Goal: Complete application form: Complete application form

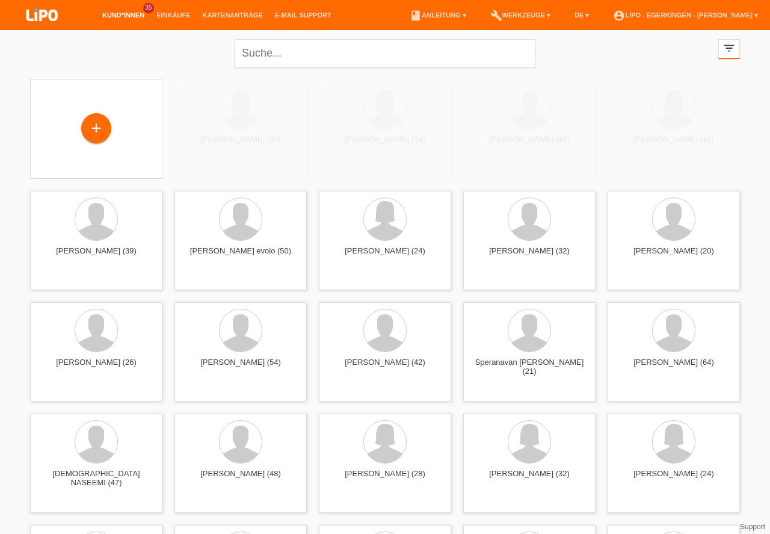
click at [94, 126] on div "+" at bounding box center [96, 128] width 29 height 20
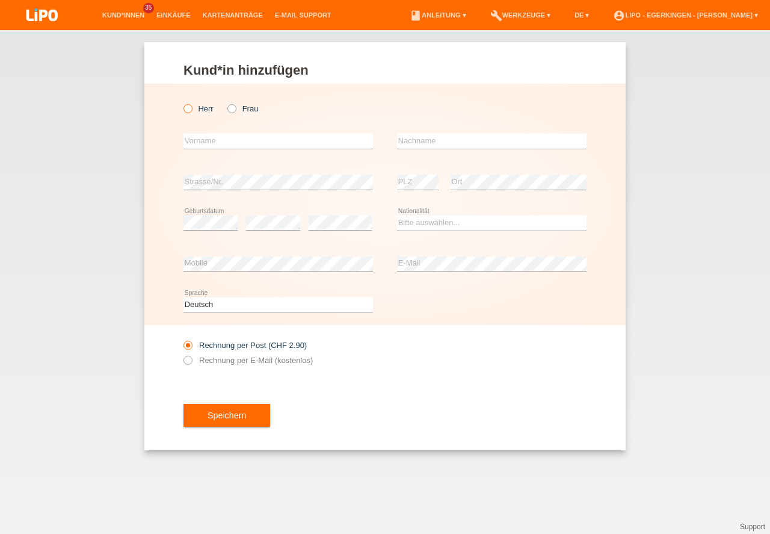
click at [182, 102] on icon at bounding box center [182, 102] width 0 height 0
click at [191, 110] on input "Herr" at bounding box center [188, 108] width 8 height 8
radio input "true"
click at [199, 139] on input "text" at bounding box center [279, 141] width 190 height 15
type input "angelo"
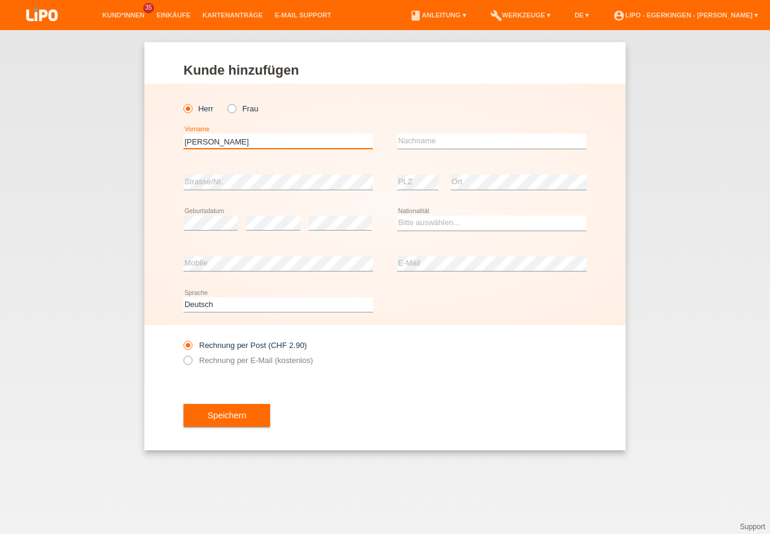
click at [217, 141] on input "angelo" at bounding box center [279, 141] width 190 height 15
type input "[PERSON_NAME]"
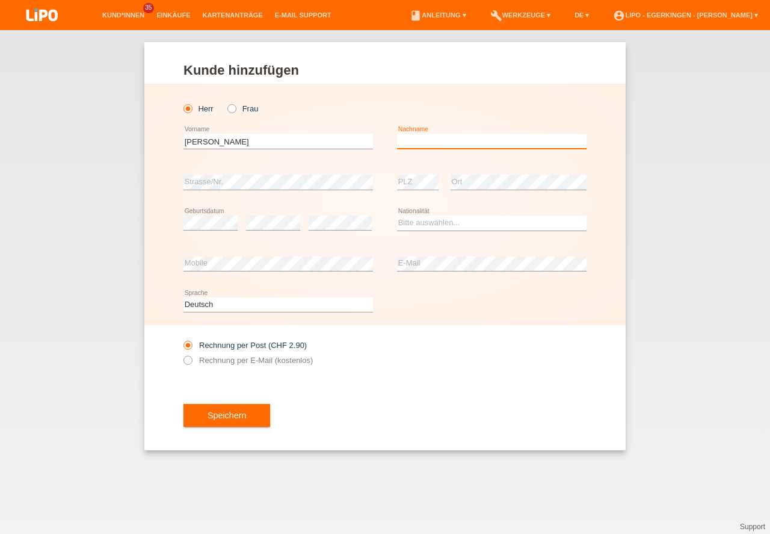
click at [426, 138] on input "text" at bounding box center [492, 141] width 190 height 15
type input "TARANTINI"
click at [188, 233] on div "error Geburtsdatum" at bounding box center [211, 223] width 54 height 41
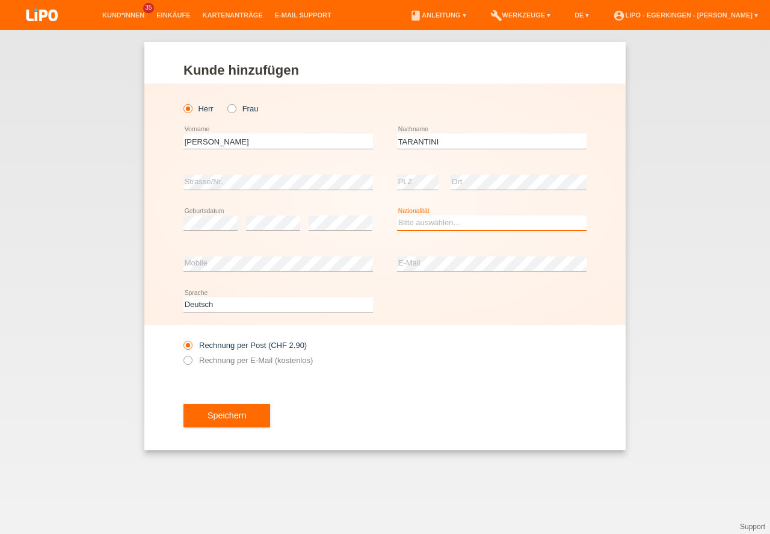
click at [412, 226] on select "Bitte auswählen... Schweiz Deutschland Liechtenstein Österreich ------------ Af…" at bounding box center [492, 222] width 190 height 14
click at [409, 226] on select "Bitte auswählen... Schweiz Deutschland Liechtenstein Österreich ------------ Af…" at bounding box center [492, 222] width 190 height 14
select select "IT"
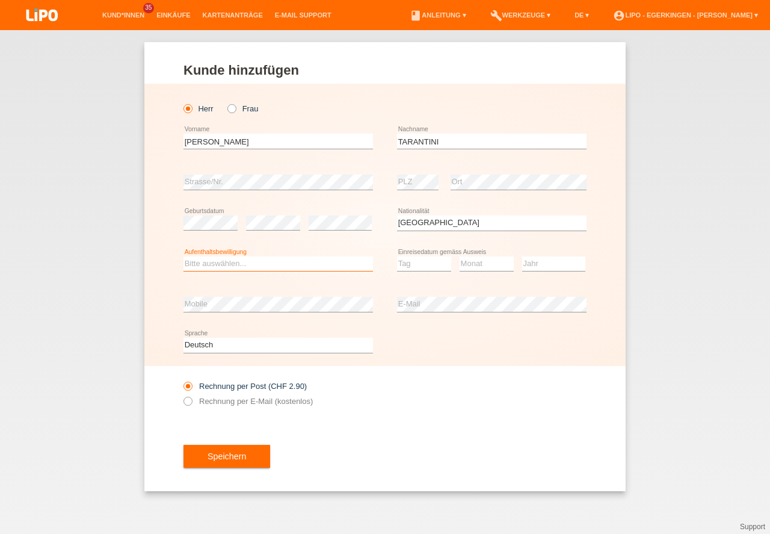
click at [210, 263] on select "Bitte auswählen... C B B - Flüchtlingsstatus Andere" at bounding box center [279, 263] width 190 height 14
select select "C"
click at [0, 0] on option "C" at bounding box center [0, 0] width 0 height 0
click at [412, 262] on select "Tag 01 02 03 04 05 06 07 08 09 10 11" at bounding box center [424, 263] width 54 height 14
click at [414, 264] on select "Tag 01 02 03 04 05 06 07 08 09 10 11" at bounding box center [424, 263] width 54 height 14
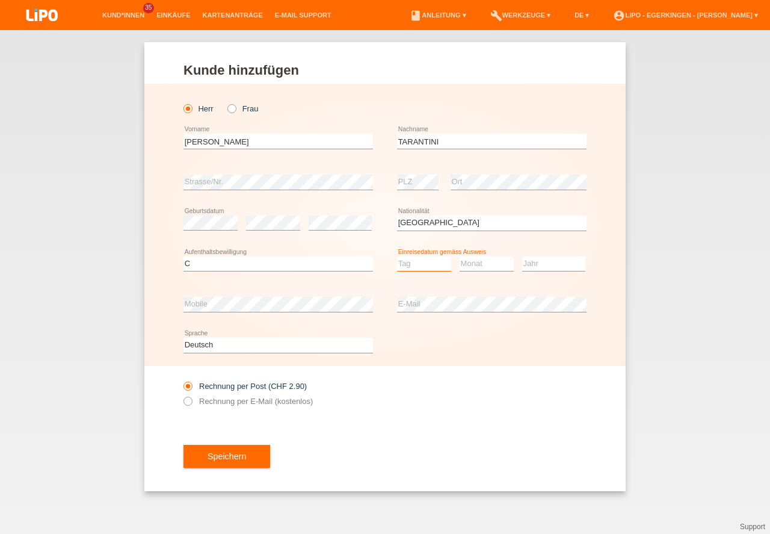
select select "30"
click at [0, 0] on option "30" at bounding box center [0, 0] width 0 height 0
click at [489, 267] on select "Monat 01 02 03 04 05 06 07 08 09 10 11" at bounding box center [487, 263] width 54 height 14
select select "07"
click at [0, 0] on option "07" at bounding box center [0, 0] width 0 height 0
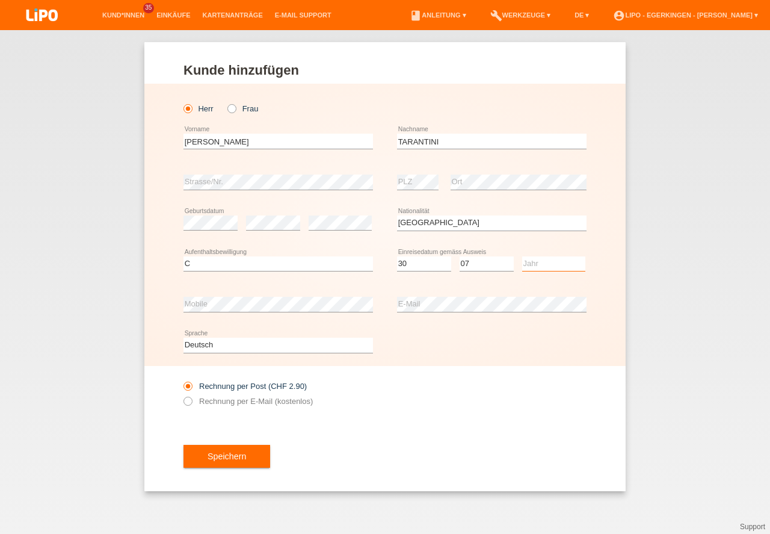
click at [534, 263] on select "Jahr 2025 2024 2023 2022 2021 2020 2019 2018 2017 2016 2015 2014 2013 2012 2011…" at bounding box center [553, 263] width 63 height 14
select select "2015"
click at [0, 0] on option "2015" at bounding box center [0, 0] width 0 height 0
click at [216, 456] on button "Speichern" at bounding box center [227, 456] width 87 height 23
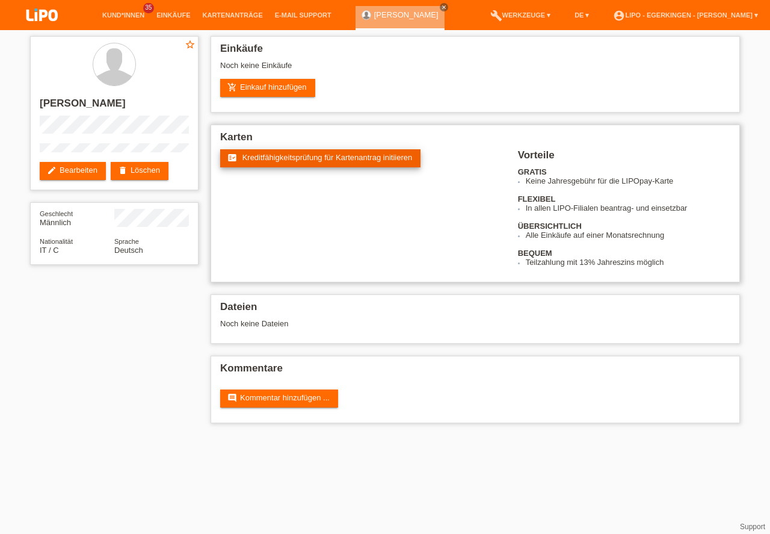
click at [292, 158] on span "Kreditfähigkeitsprüfung für Kartenantrag initiieren" at bounding box center [327, 157] width 170 height 9
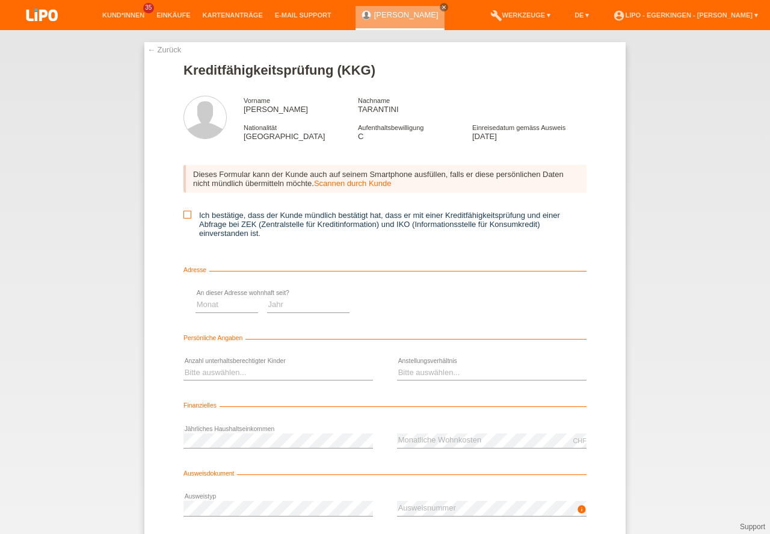
click at [187, 213] on icon at bounding box center [188, 215] width 8 height 8
click at [187, 213] on input "Ich bestätige, dass der Kunde mündlich bestätigt hat, dass er mit einer Kreditf…" at bounding box center [188, 215] width 8 height 8
checkbox input "true"
click at [413, 304] on select "Monat 01 02 03 04 05 06 07 08 09 10" at bounding box center [428, 304] width 63 height 14
select select "08"
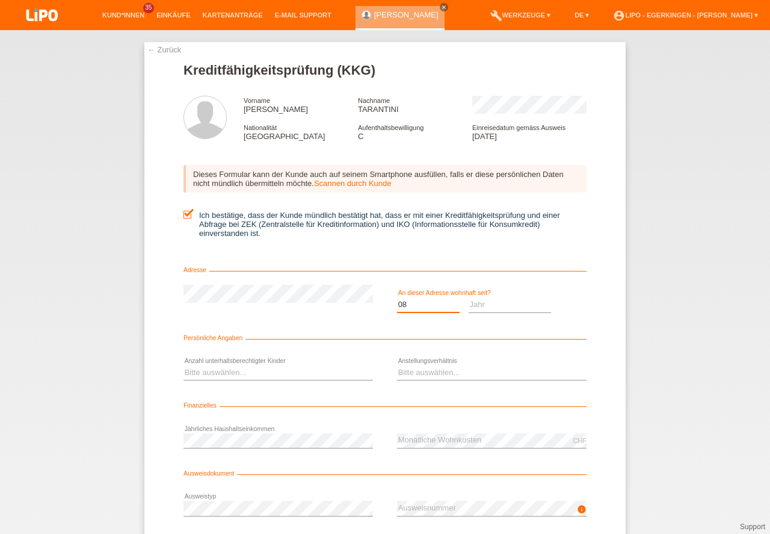
click at [0, 0] on option "08" at bounding box center [0, 0] width 0 height 0
click at [474, 305] on select "Jahr 2025 2024 2023 2022 2021 2020 2019 2018 2017 2016 2015 2014 2013 2012 2011…" at bounding box center [510, 304] width 83 height 14
select select "2016"
click at [0, 0] on option "2016" at bounding box center [0, 0] width 0 height 0
click at [195, 373] on select "Bitte auswählen... 0 1 2 3 4 5 6 7 8 9" at bounding box center [279, 372] width 190 height 14
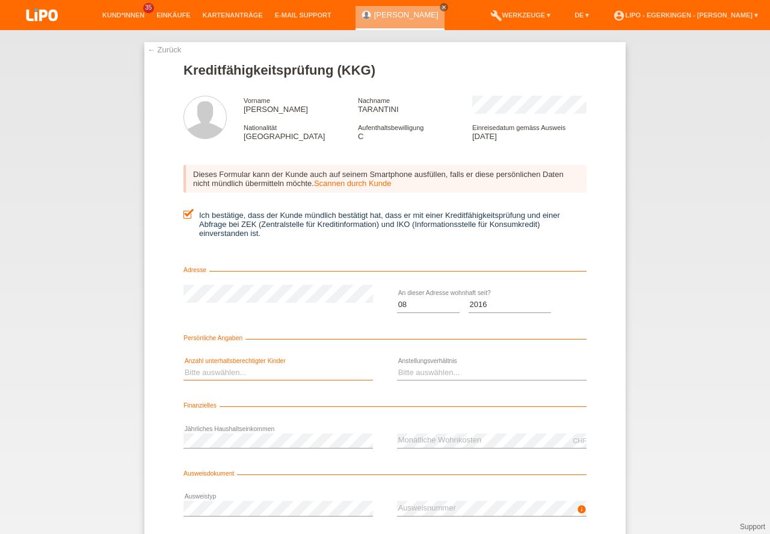
select select "0"
click at [0, 0] on option "0" at bounding box center [0, 0] width 0 height 0
click at [412, 369] on select "Bitte auswählen... Unbefristet Befristet Lehrling/Student Pensioniert Nicht arb…" at bounding box center [492, 372] width 190 height 14
select select "UNLIMITED"
click at [0, 0] on option "Unbefristet" at bounding box center [0, 0] width 0 height 0
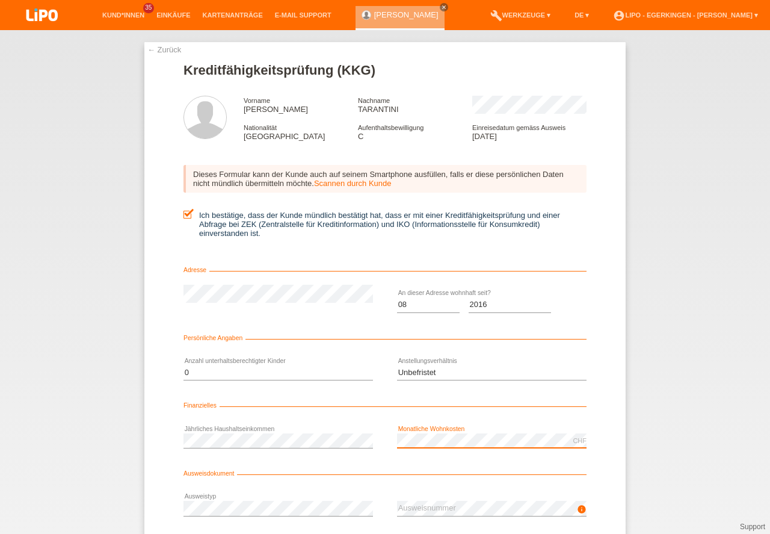
scroll to position [79, 0]
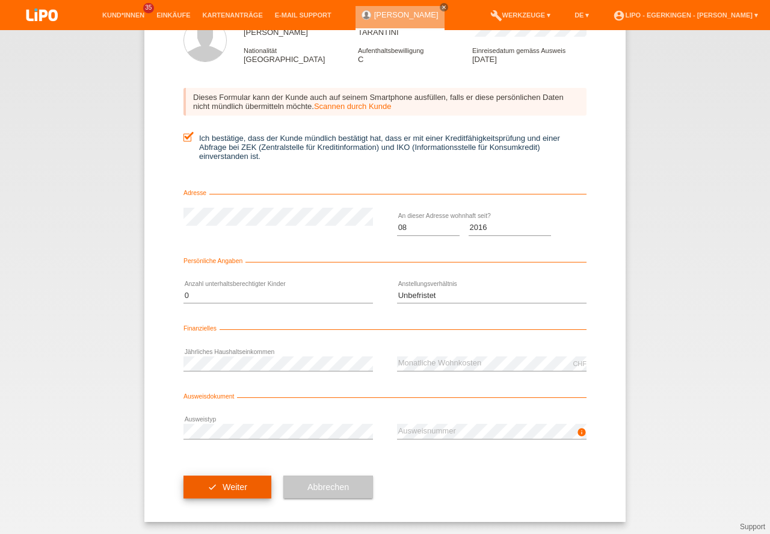
click at [225, 483] on button "check Weiter" at bounding box center [228, 486] width 88 height 23
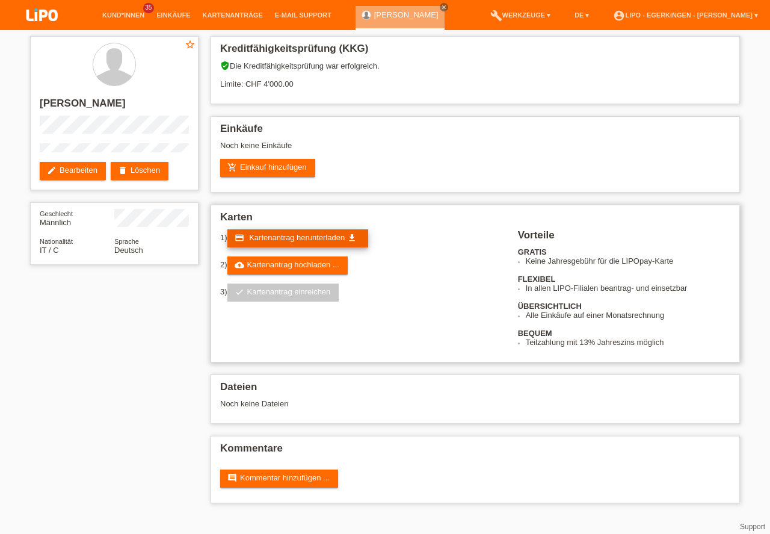
click at [262, 238] on span "Kartenantrag herunterladen" at bounding box center [297, 237] width 96 height 9
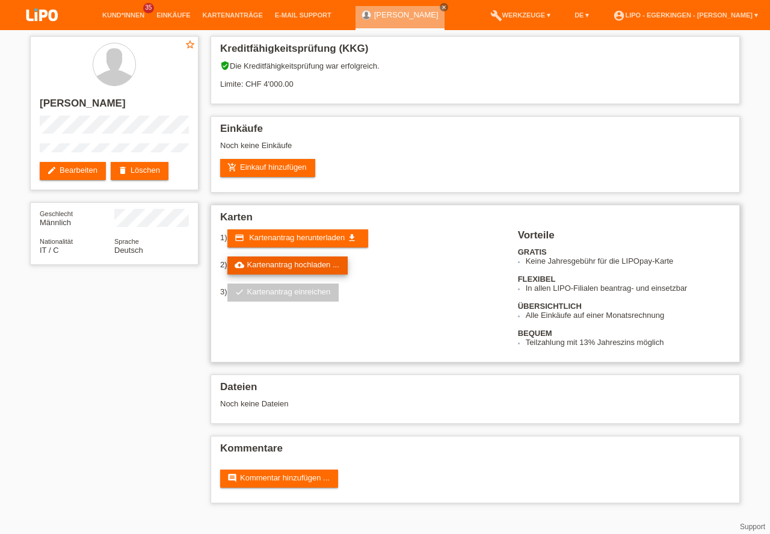
click at [269, 263] on link "cloud_upload Kartenantrag hochladen ..." at bounding box center [287, 265] width 120 height 18
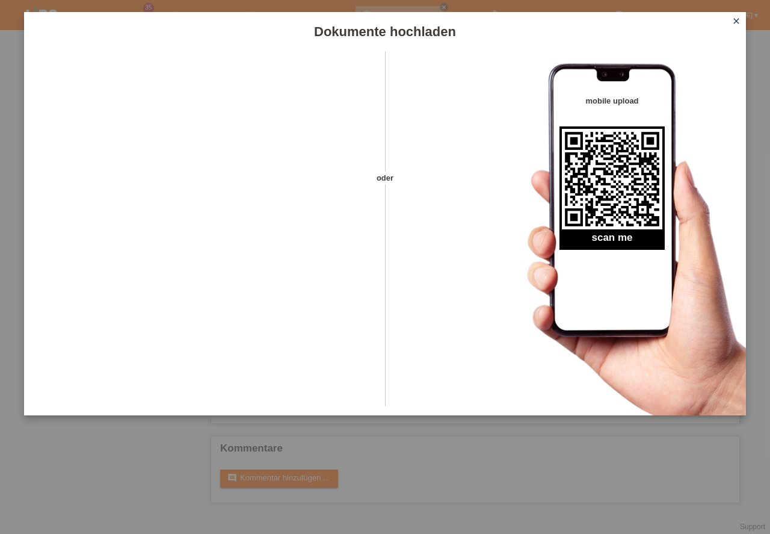
click at [735, 19] on icon "close" at bounding box center [737, 21] width 10 height 10
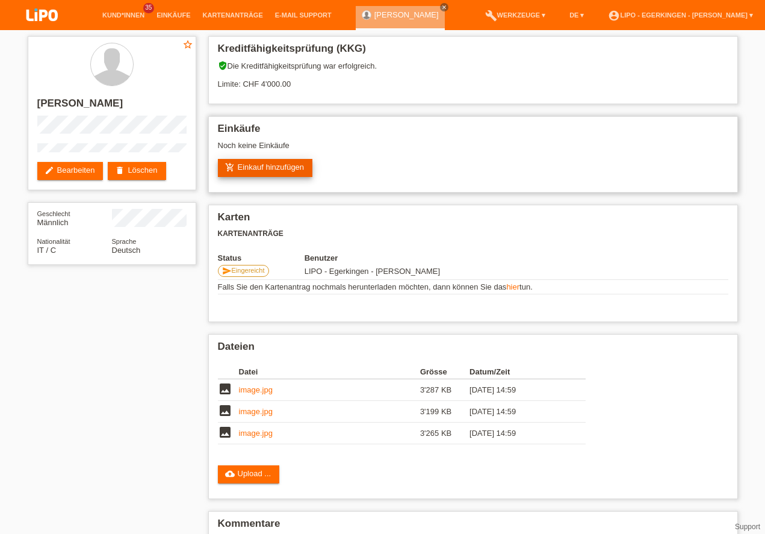
click at [250, 165] on link "add_shopping_cart Einkauf hinzufügen" at bounding box center [265, 168] width 95 height 18
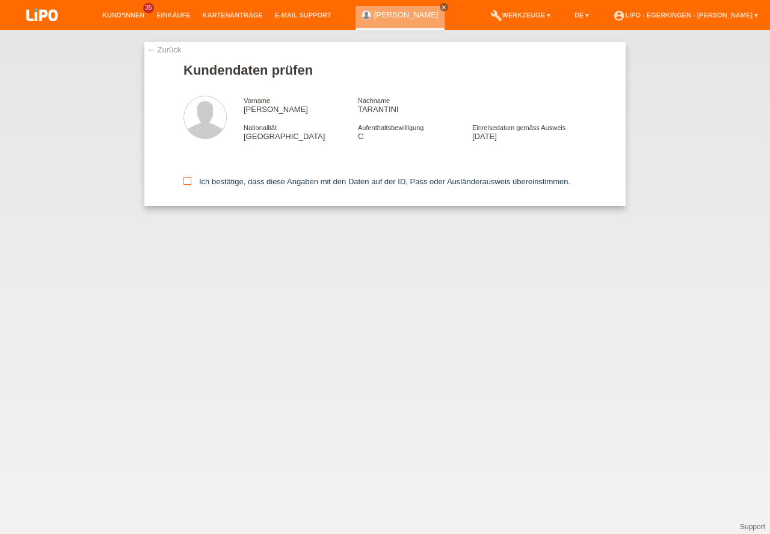
click at [187, 182] on icon at bounding box center [188, 181] width 8 height 8
click at [187, 182] on input "Ich bestätige, dass diese Angaben mit den Daten auf der ID, Pass oder Ausländer…" at bounding box center [188, 181] width 8 height 8
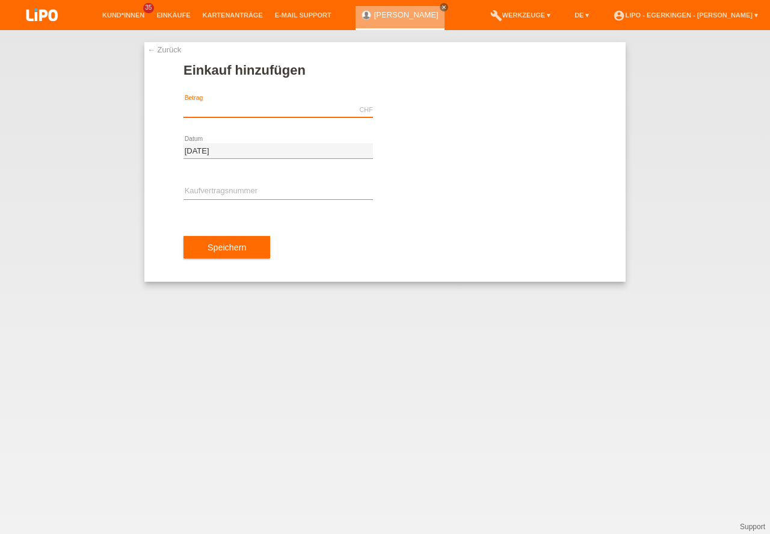
click at [227, 110] on input "text" at bounding box center [279, 109] width 190 height 15
type input "3302.20"
click at [205, 192] on input "text" at bounding box center [279, 191] width 190 height 15
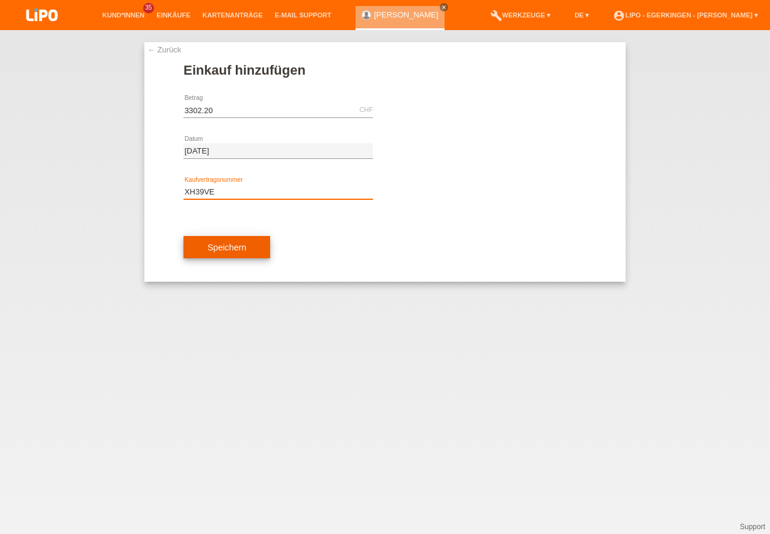
type input "XH39VE"
click at [238, 248] on button "Speichern" at bounding box center [227, 247] width 87 height 23
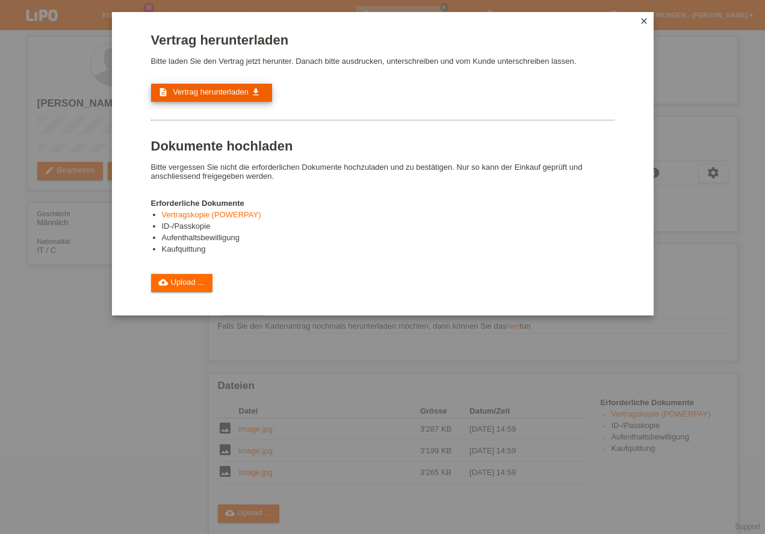
click at [215, 94] on span "Vertrag herunterladen" at bounding box center [211, 91] width 76 height 9
click at [179, 280] on link "cloud_upload Upload ..." at bounding box center [182, 283] width 62 height 18
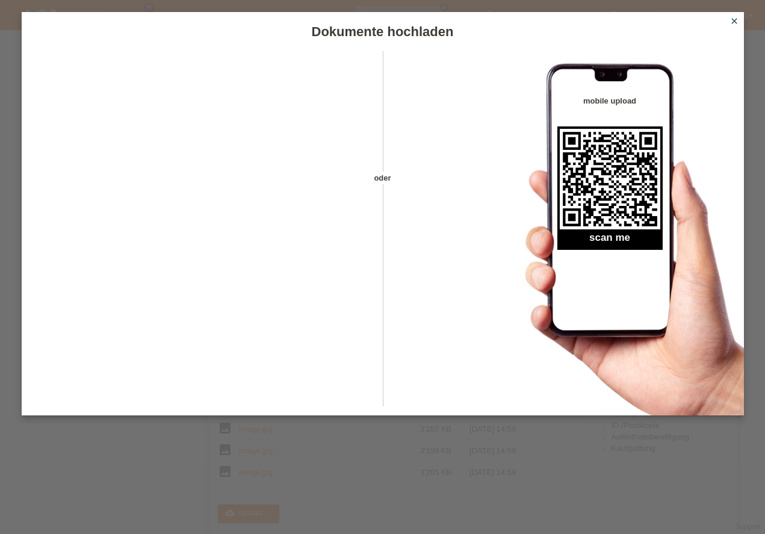
click at [737, 21] on icon "close" at bounding box center [734, 21] width 10 height 10
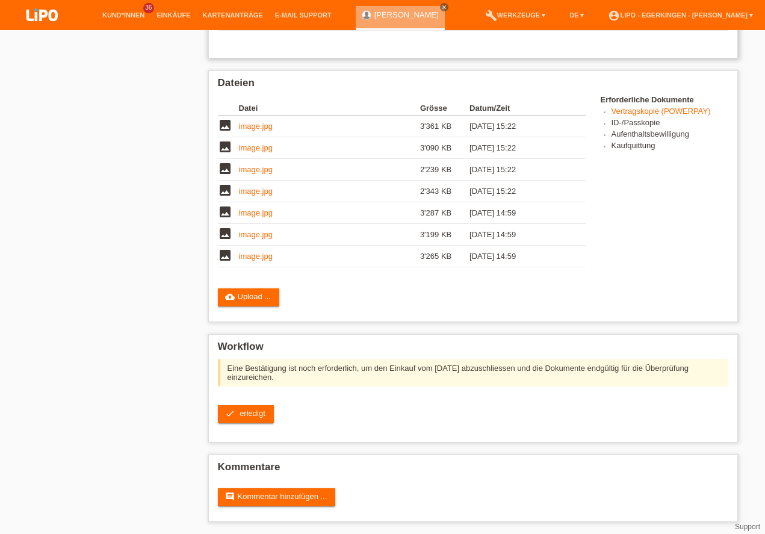
scroll to position [303, 0]
click at [244, 412] on span "erledigt" at bounding box center [252, 413] width 26 height 9
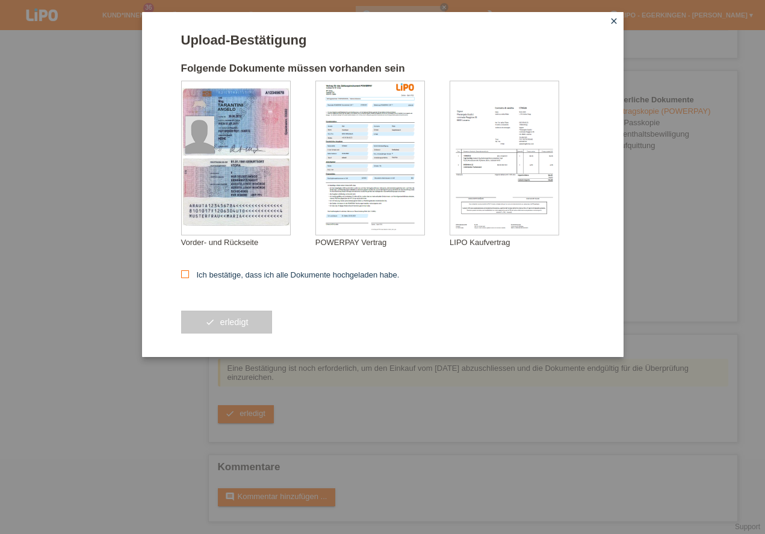
click at [185, 276] on icon at bounding box center [185, 274] width 8 height 8
click at [185, 276] on input "Ich bestätige, dass ich alle Dokumente hochgeladen habe." at bounding box center [185, 274] width 8 height 8
checkbox input "true"
click at [223, 320] on button "check erledigt" at bounding box center [226, 321] width 91 height 23
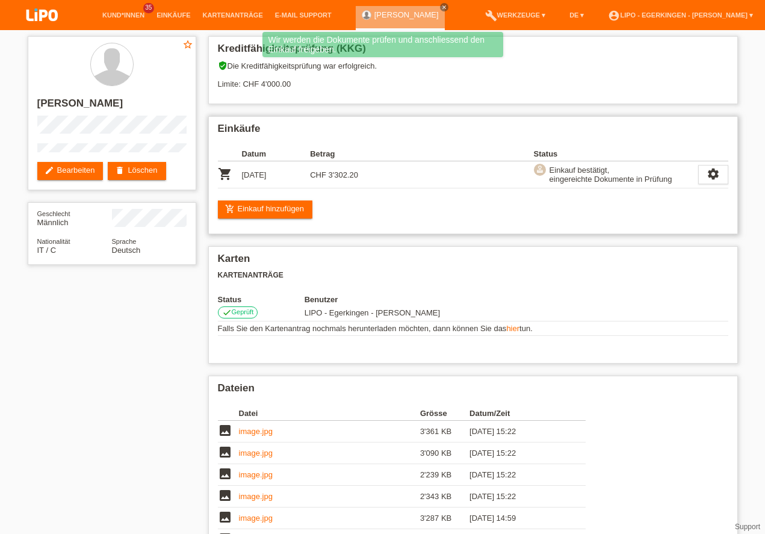
scroll to position [191, 0]
